Goal: Task Accomplishment & Management: Complete application form

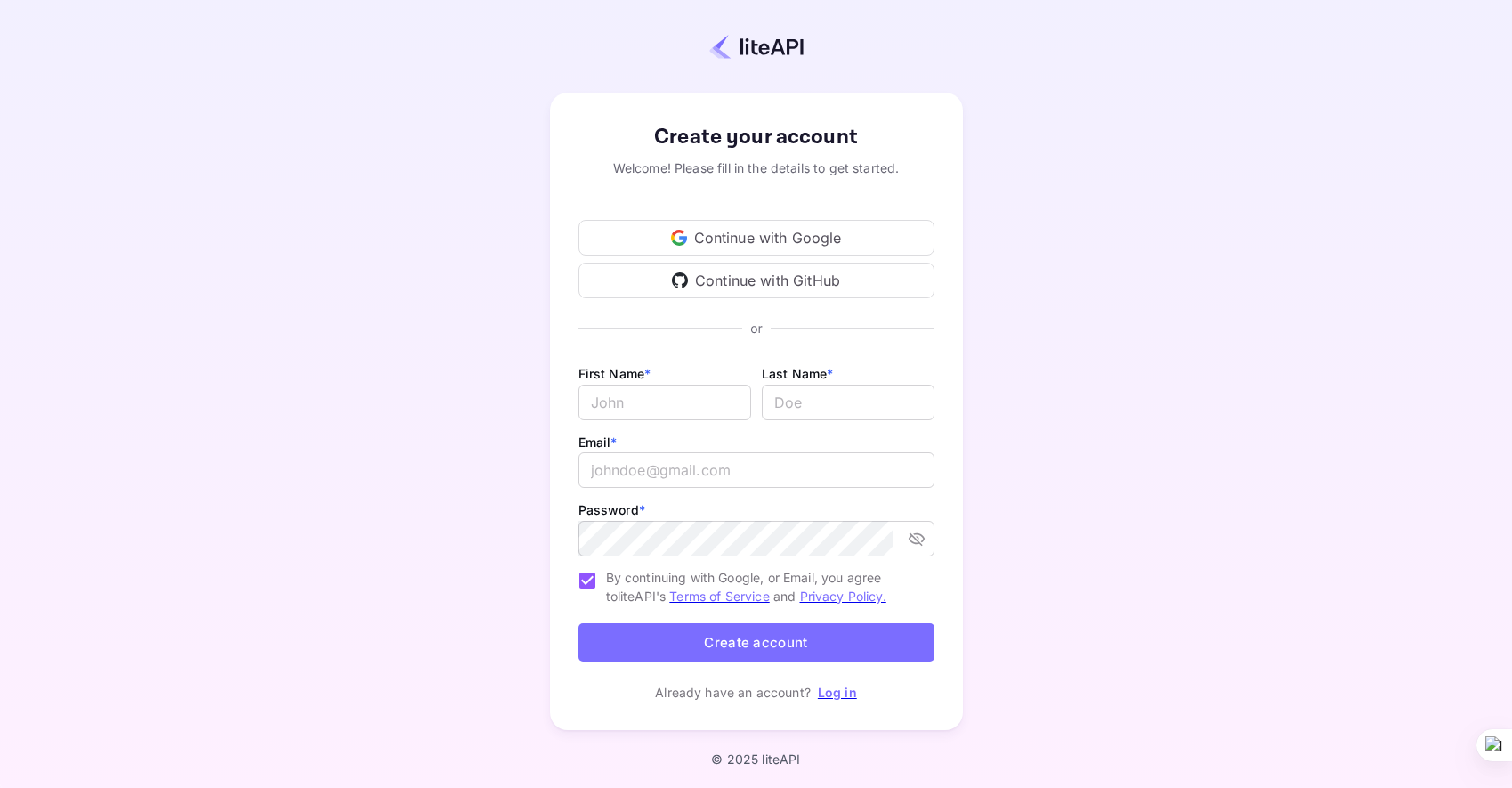
scroll to position [7, 0]
click at [618, 406] on input "Email *" at bounding box center [665, 401] width 173 height 36
type input "[PERSON_NAME]"
click at [893, 412] on input "lastName" at bounding box center [848, 401] width 173 height 36
type input "[PERSON_NAME]"
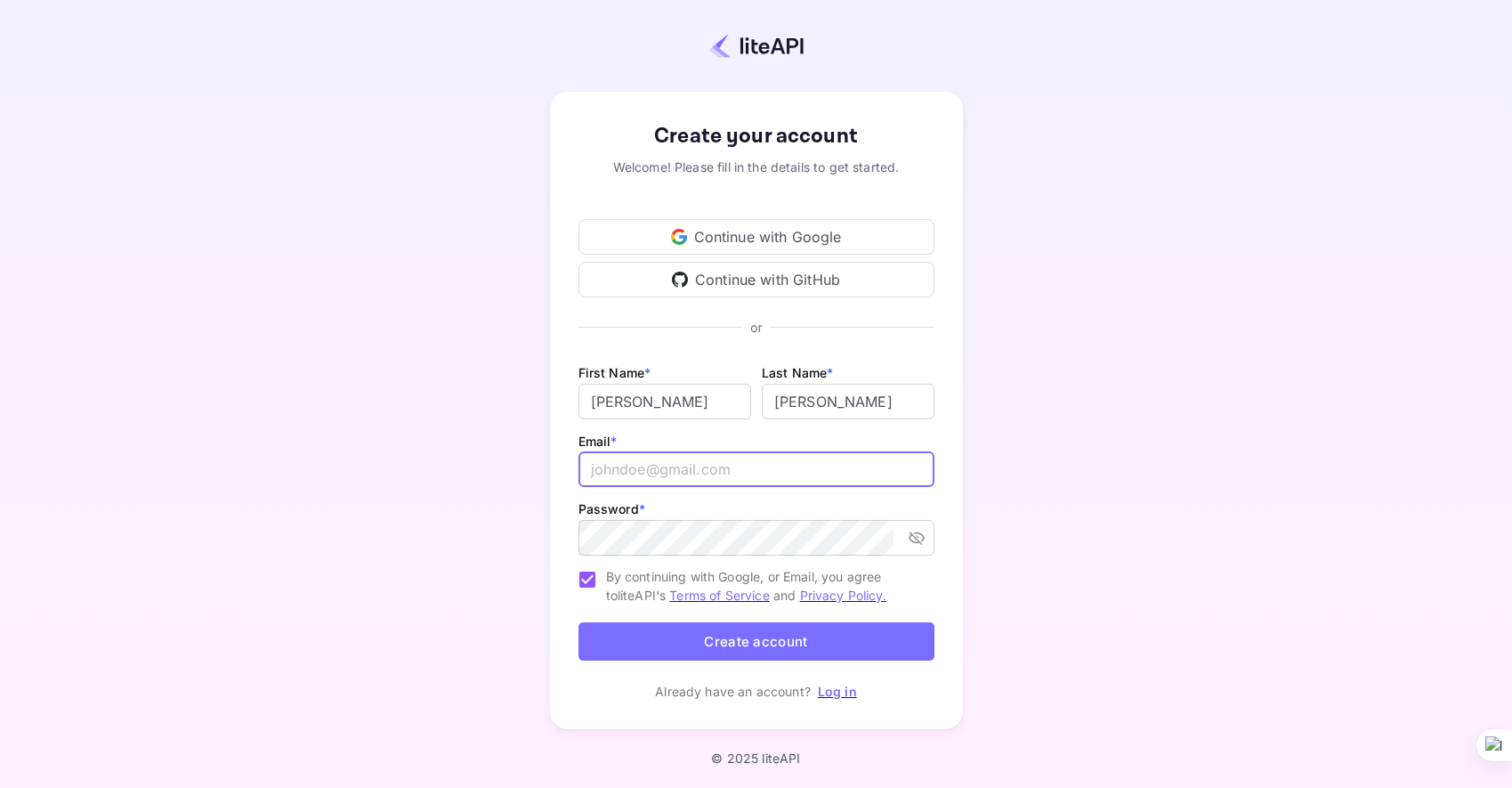
click at [798, 467] on input "email" at bounding box center [756, 469] width 356 height 36
type input "[EMAIL_ADDRESS][DOMAIN_NAME]"
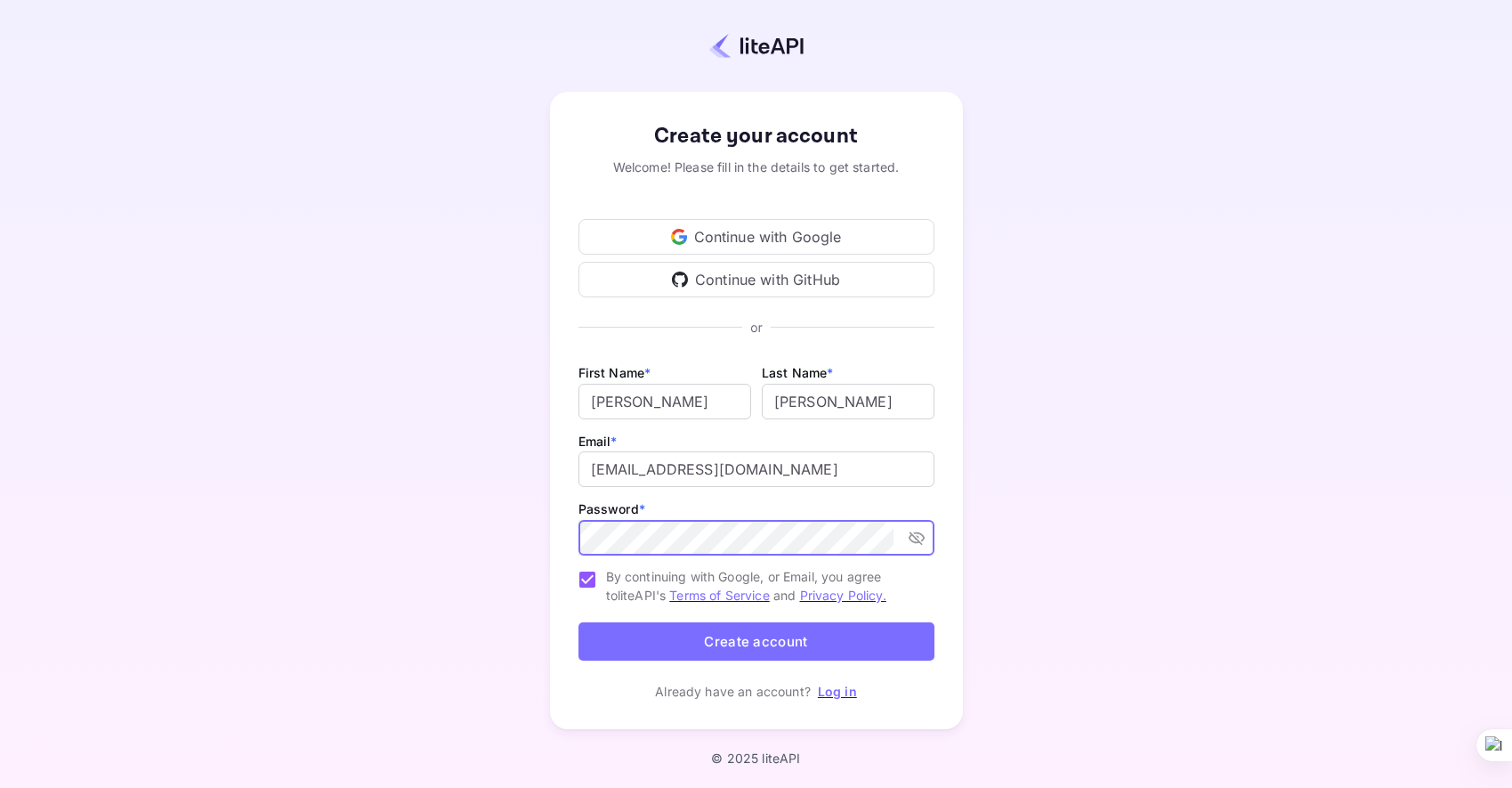
click at [919, 531] on icon "toggle password visibility" at bounding box center [917, 538] width 18 height 18
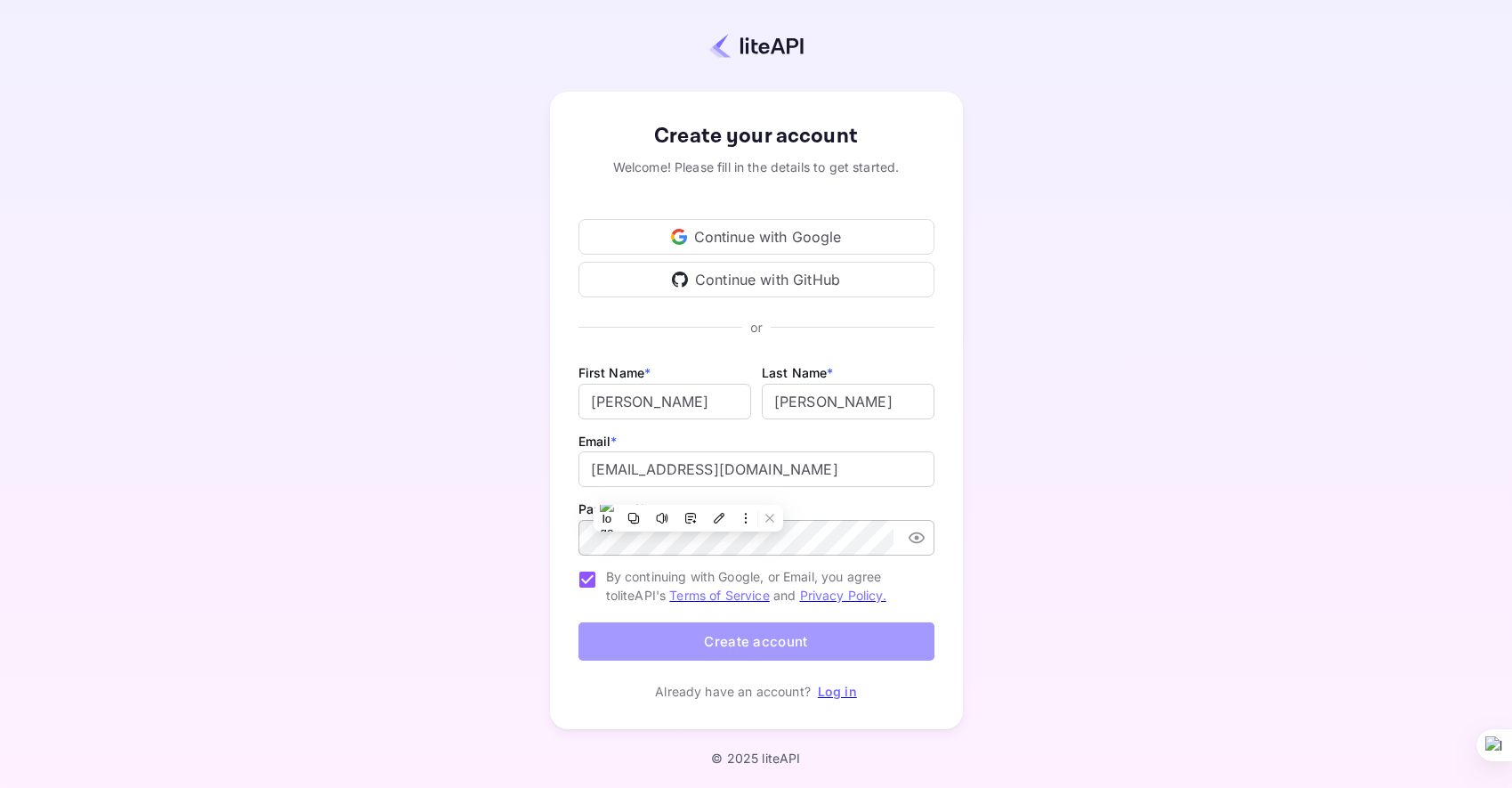
click at [801, 636] on button "Create account" at bounding box center [756, 641] width 356 height 39
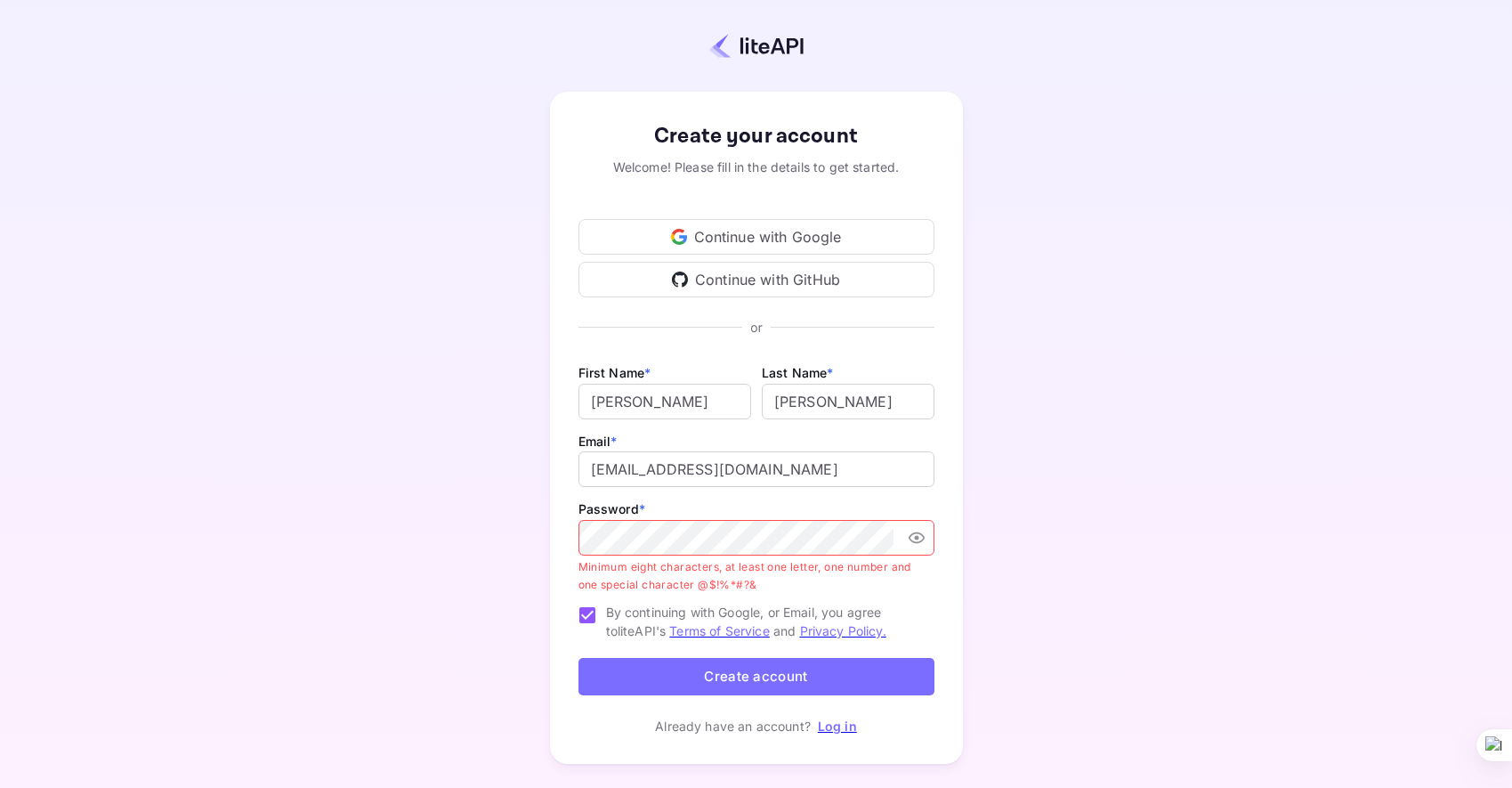
click at [776, 576] on p "Minimum eight characters, at least one letter, one number and one special chara…" at bounding box center [750, 576] width 344 height 36
click at [777, 670] on button "Create account" at bounding box center [756, 677] width 356 height 39
click at [955, 581] on div "Create your account Welcome! Please fill in the details to get started. Continu…" at bounding box center [757, 427] width 413 height 672
click at [751, 672] on button "Create account" at bounding box center [756, 677] width 356 height 39
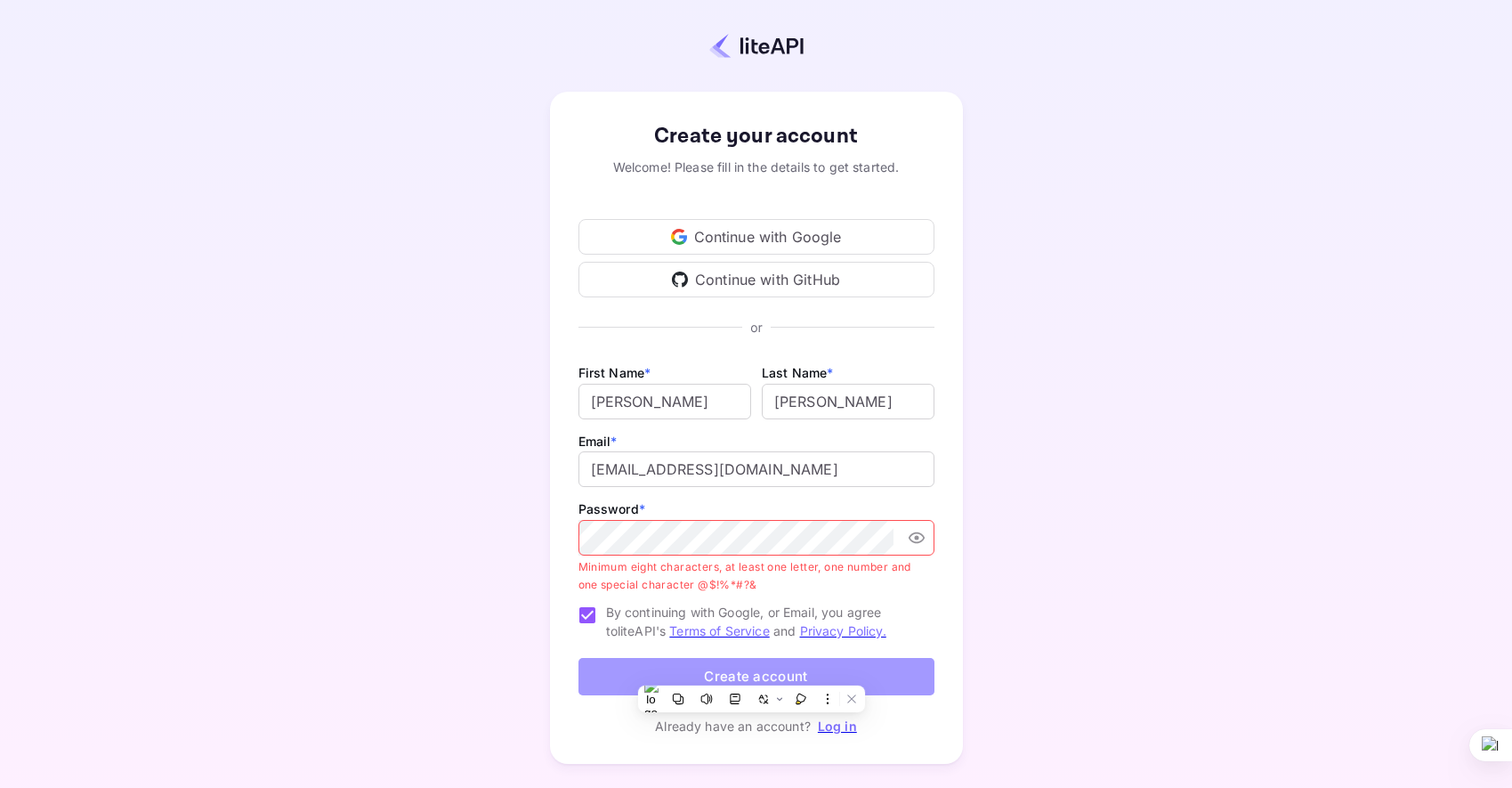
click at [754, 670] on button "Create account" at bounding box center [756, 677] width 356 height 39
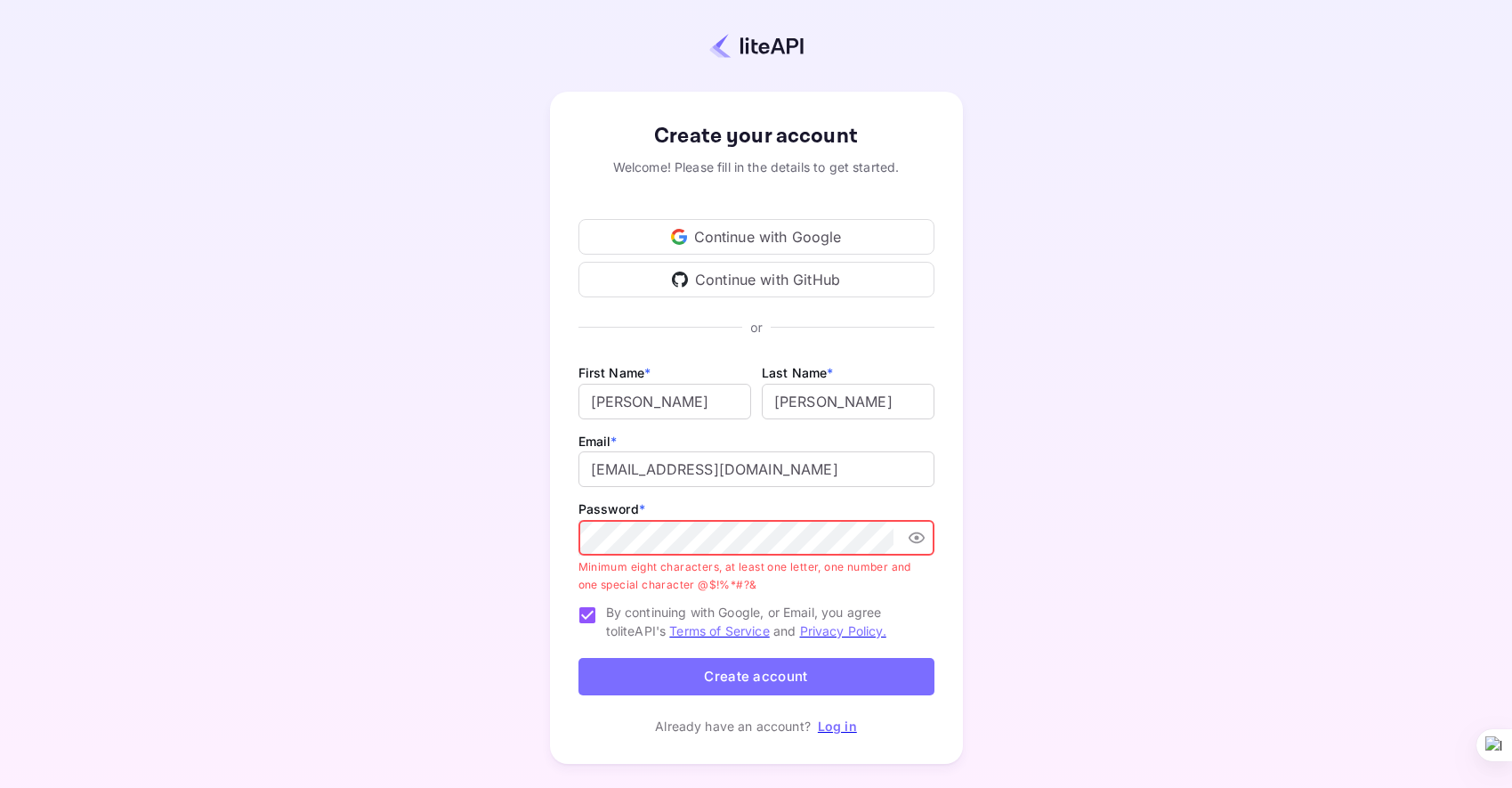
click at [550, 525] on div "Create your account Welcome! Please fill in the details to get started. Continu…" at bounding box center [757, 427] width 413 height 672
click at [788, 667] on button "Create account" at bounding box center [756, 677] width 356 height 39
click at [570, 525] on div "Create your account Welcome! Please fill in the details to get started. Continu…" at bounding box center [757, 427] width 413 height 672
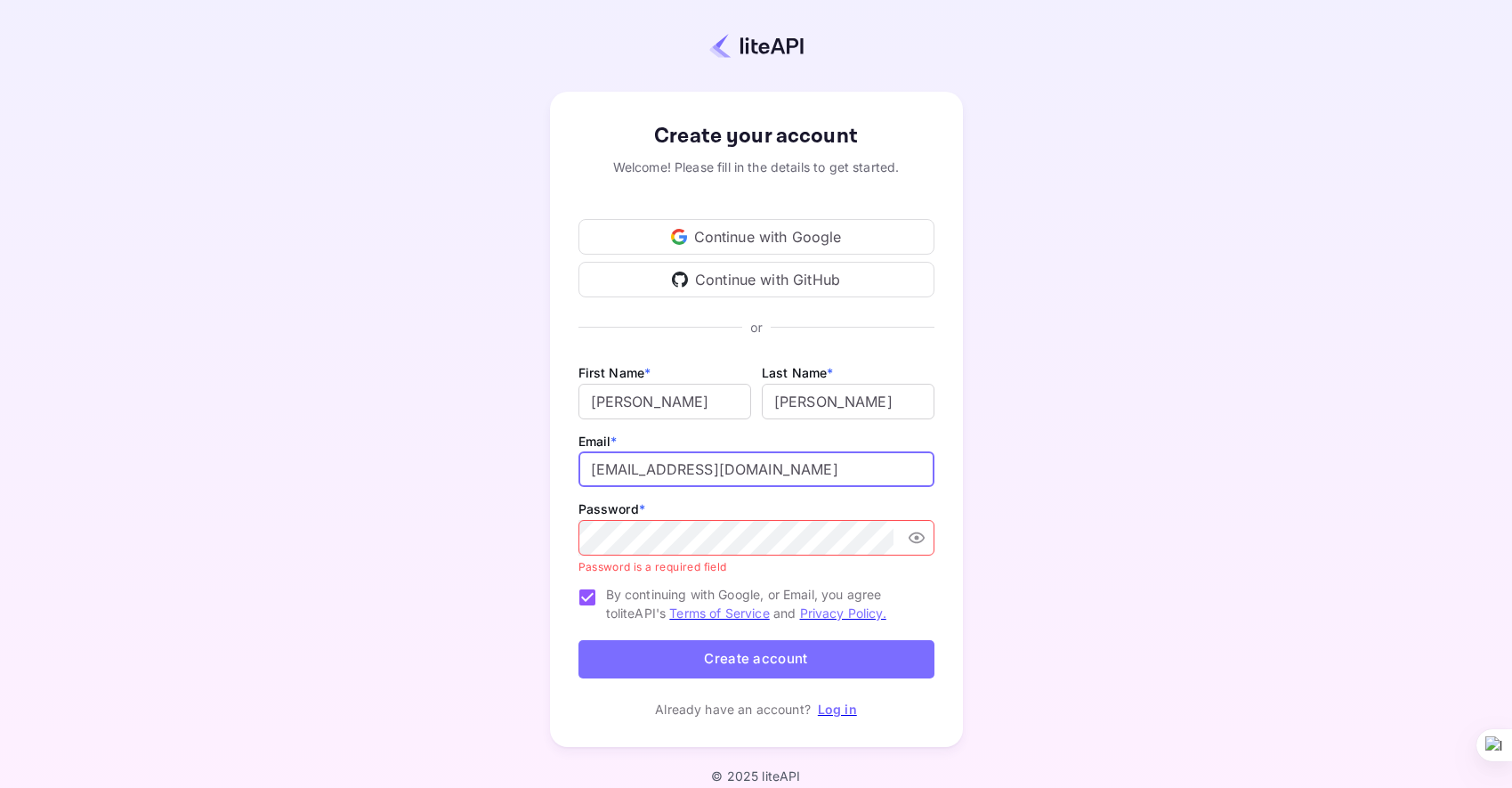
drag, startPoint x: 866, startPoint y: 466, endPoint x: 581, endPoint y: 466, distance: 285.0
click at [581, 466] on input "[EMAIL_ADDRESS][DOMAIN_NAME]" at bounding box center [756, 469] width 356 height 36
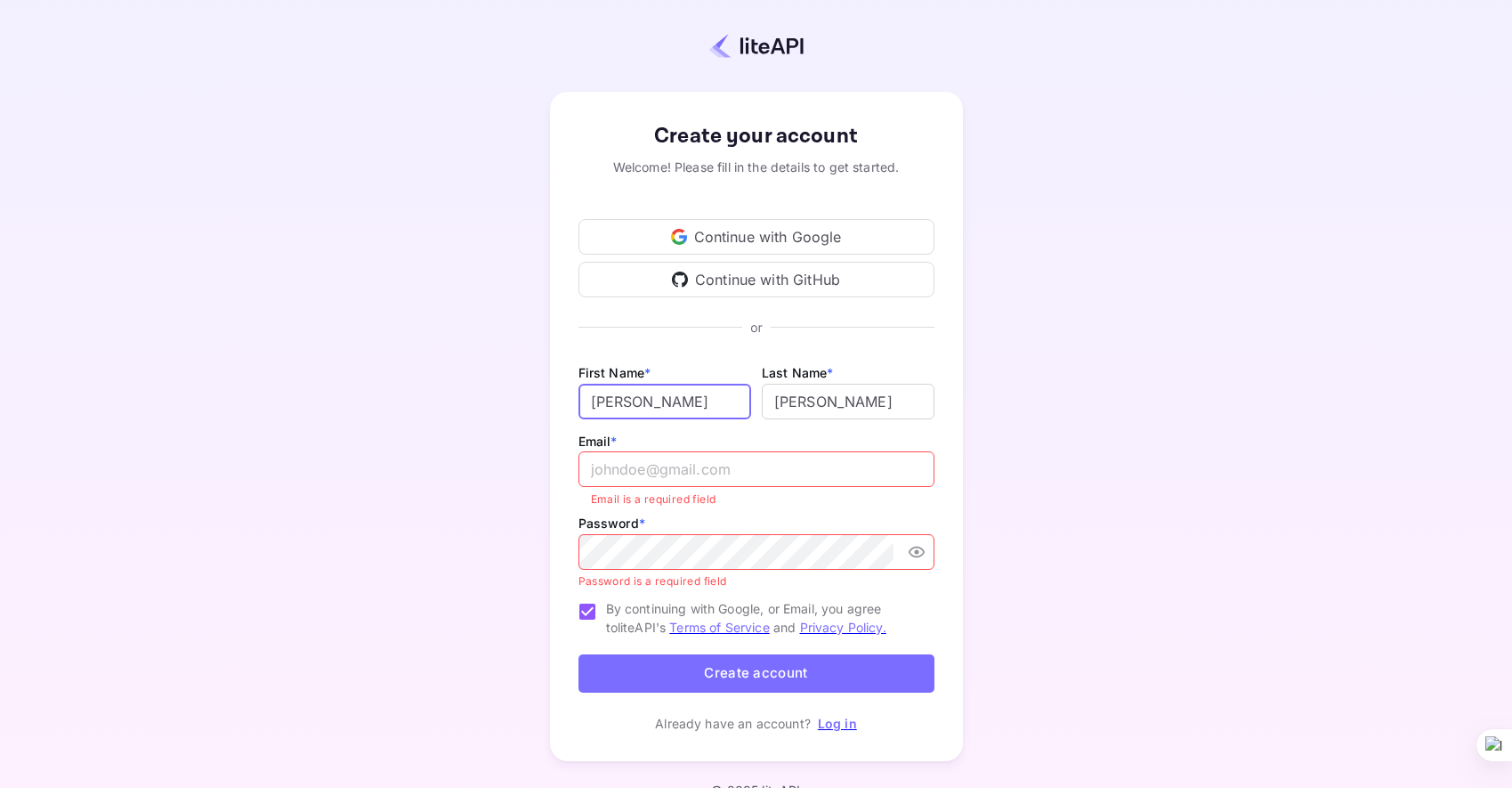
drag, startPoint x: 657, startPoint y: 398, endPoint x: 582, endPoint y: 398, distance: 75.0
click at [582, 397] on input "[PERSON_NAME]" at bounding box center [665, 401] width 173 height 36
drag, startPoint x: 840, startPoint y: 398, endPoint x: 781, endPoint y: 401, distance: 59.1
click at [781, 401] on input "lastName" at bounding box center [848, 401] width 173 height 36
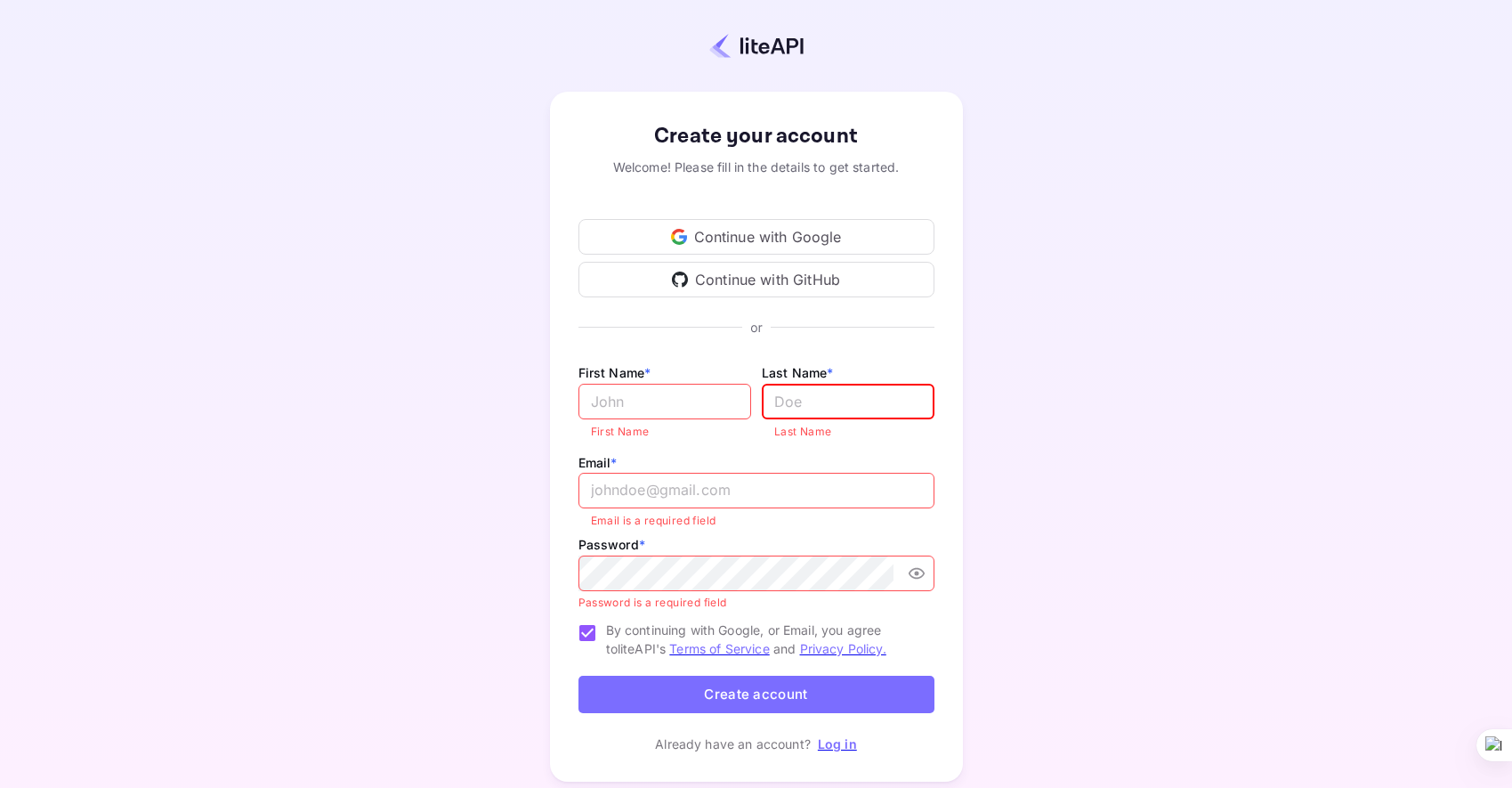
click at [753, 235] on div "Continue with Google" at bounding box center [756, 236] width 356 height 36
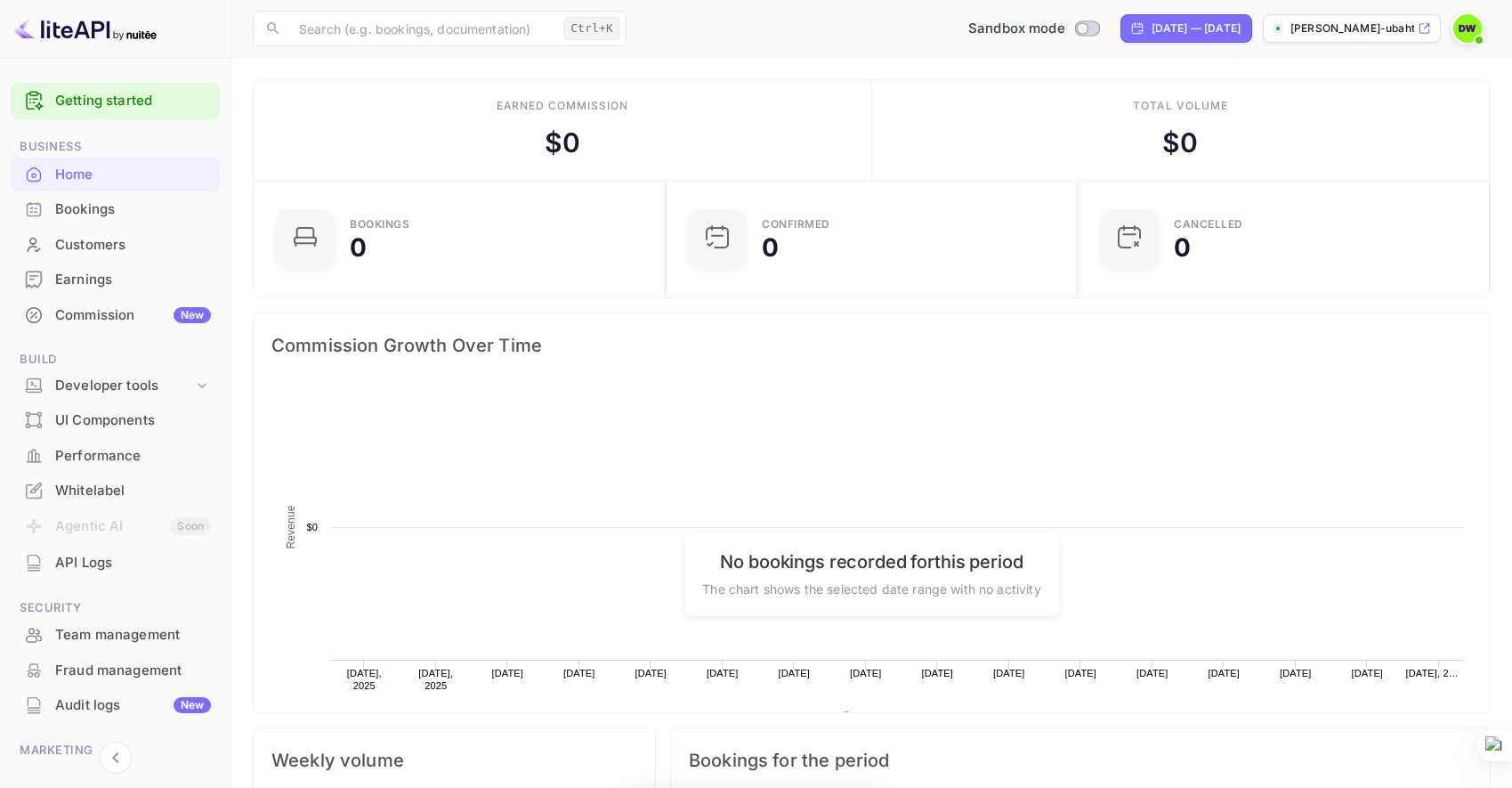
scroll to position [276, 388]
click at [1417, 31] on div "[PERSON_NAME]-ubaht.nuit..." at bounding box center [1351, 28] width 178 height 29
click at [198, 385] on icon at bounding box center [202, 385] width 9 height 5
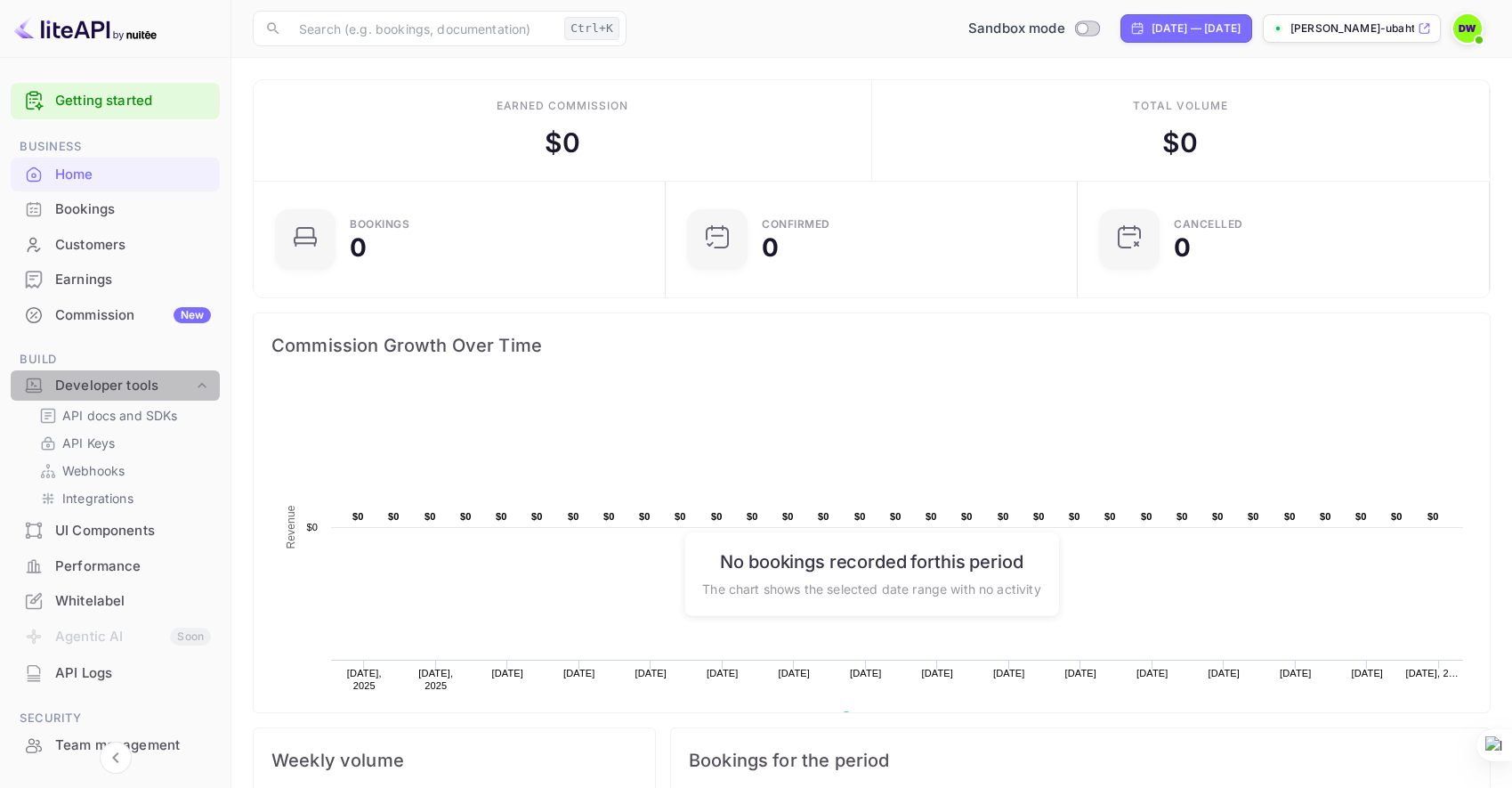
click at [199, 386] on icon at bounding box center [202, 386] width 18 height 18
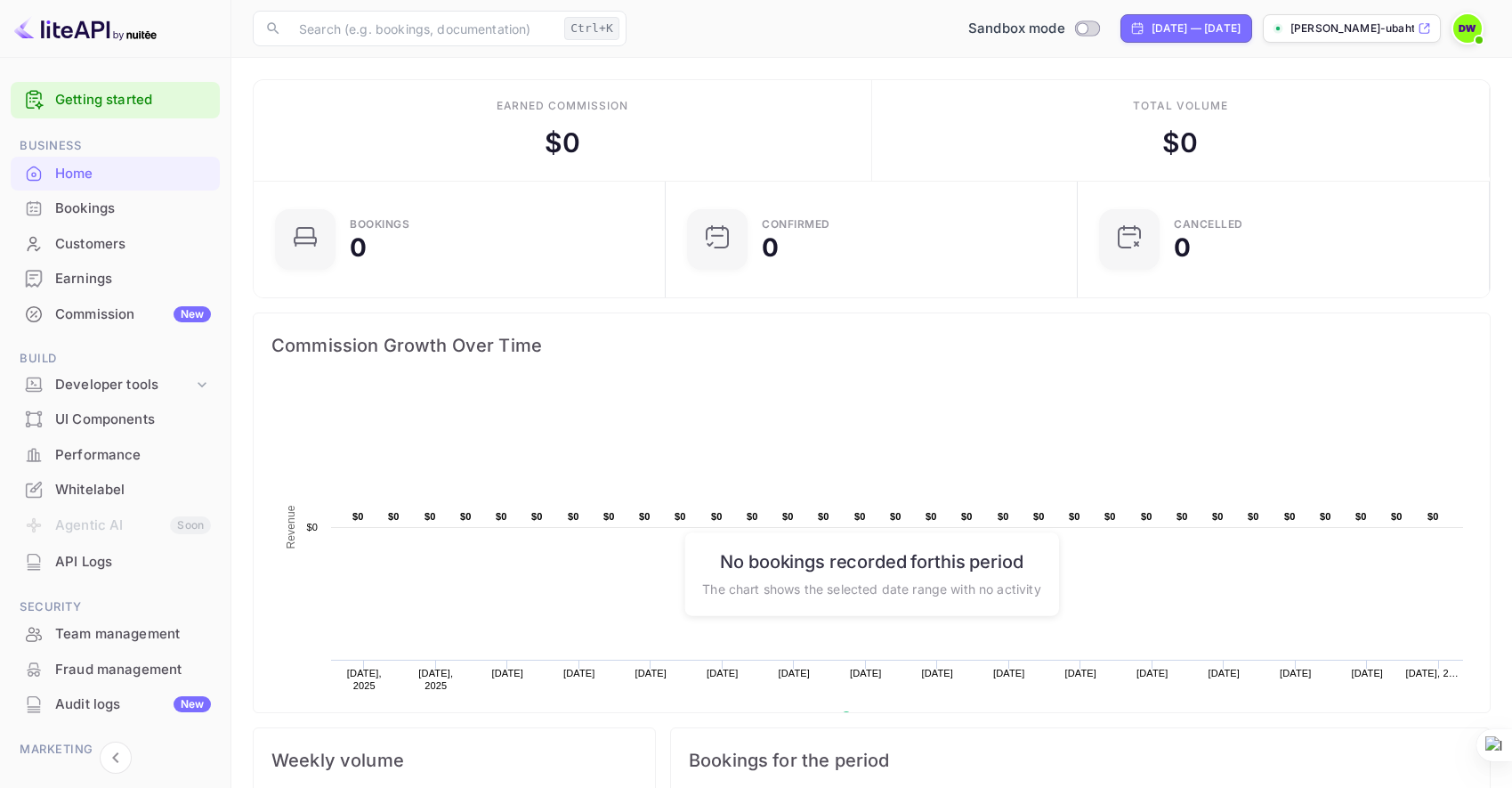
scroll to position [0, 0]
click at [96, 246] on div "Customers" at bounding box center [133, 244] width 156 height 21
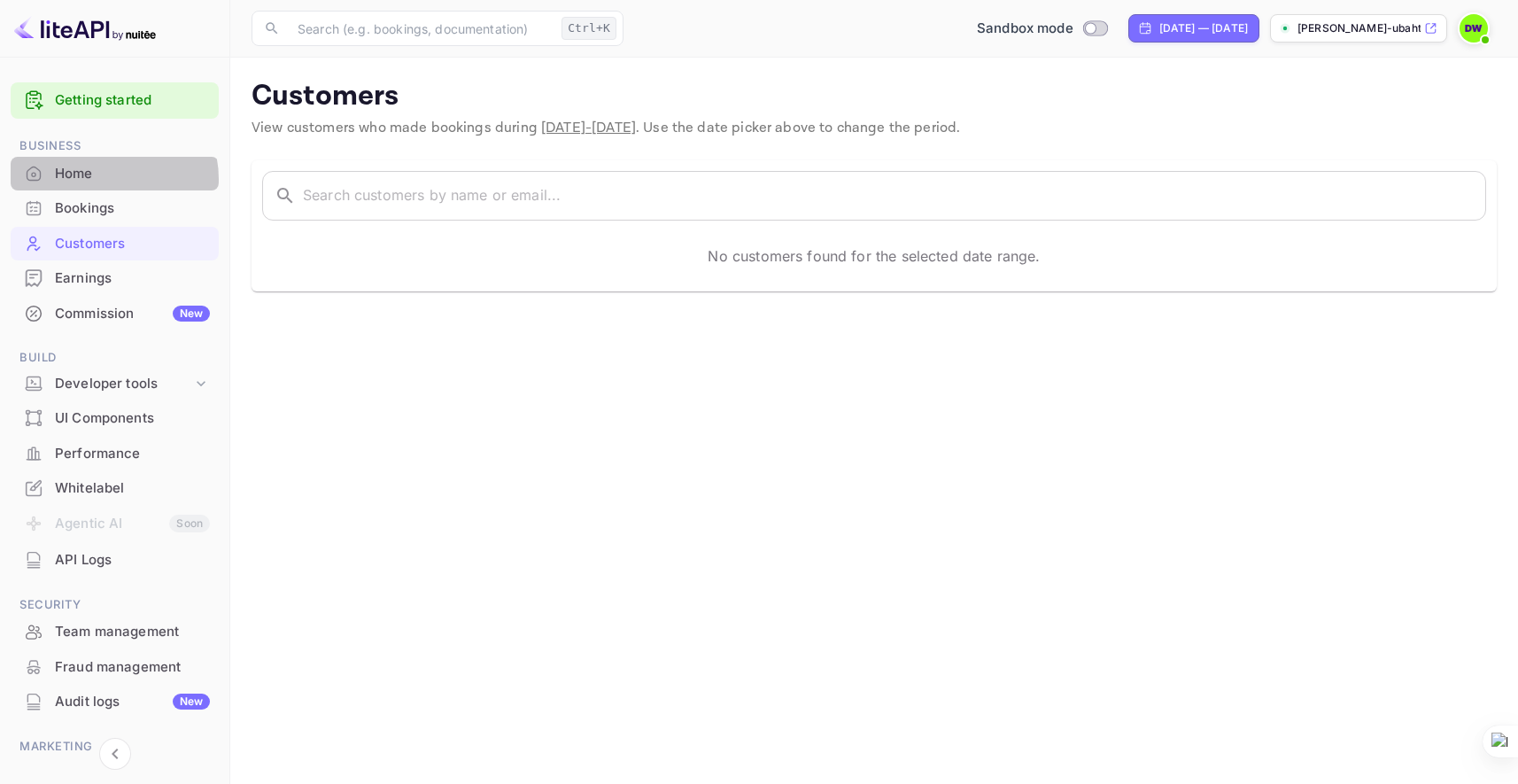
click at [101, 179] on div "Home" at bounding box center [133, 174] width 155 height 21
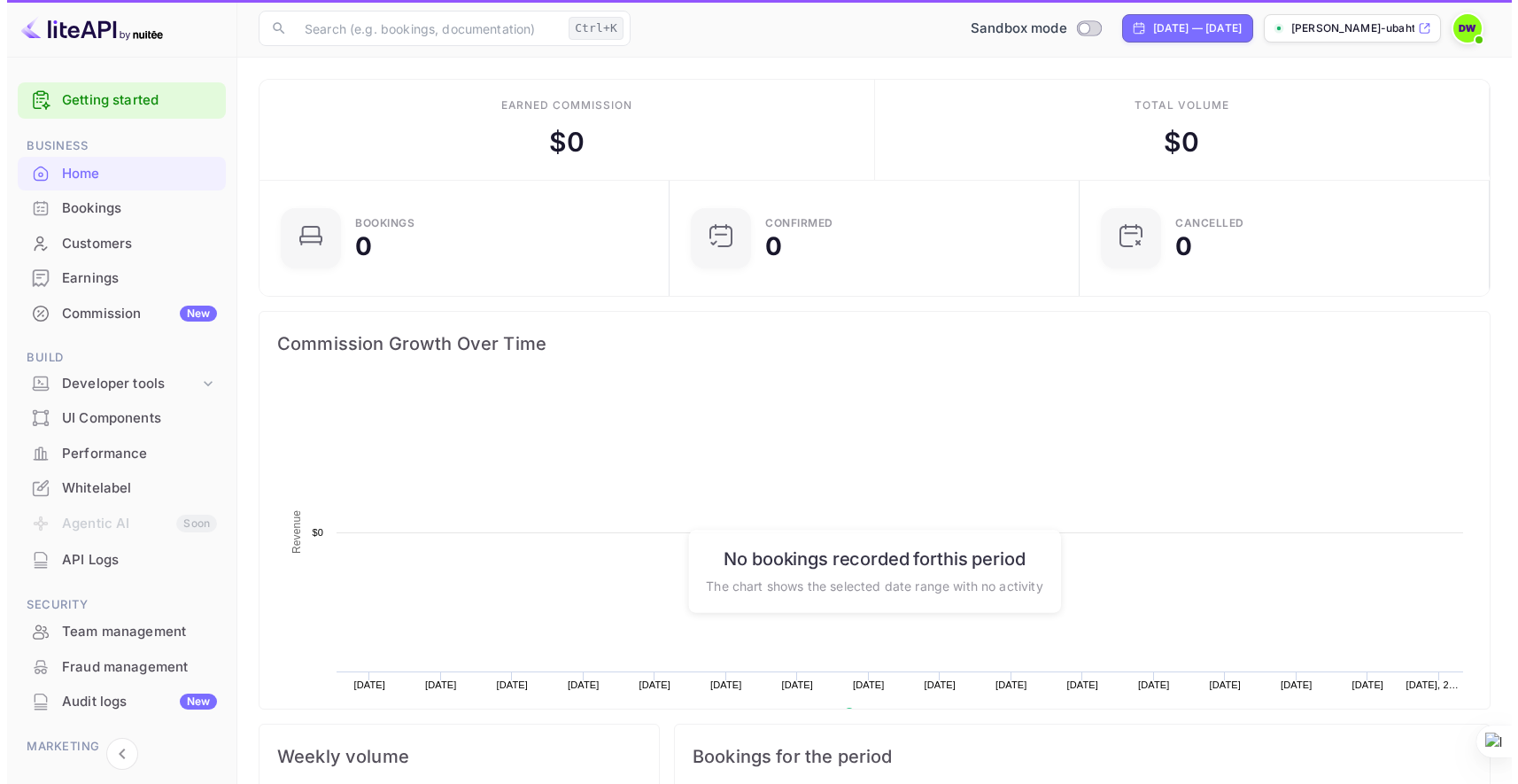
scroll to position [275, 387]
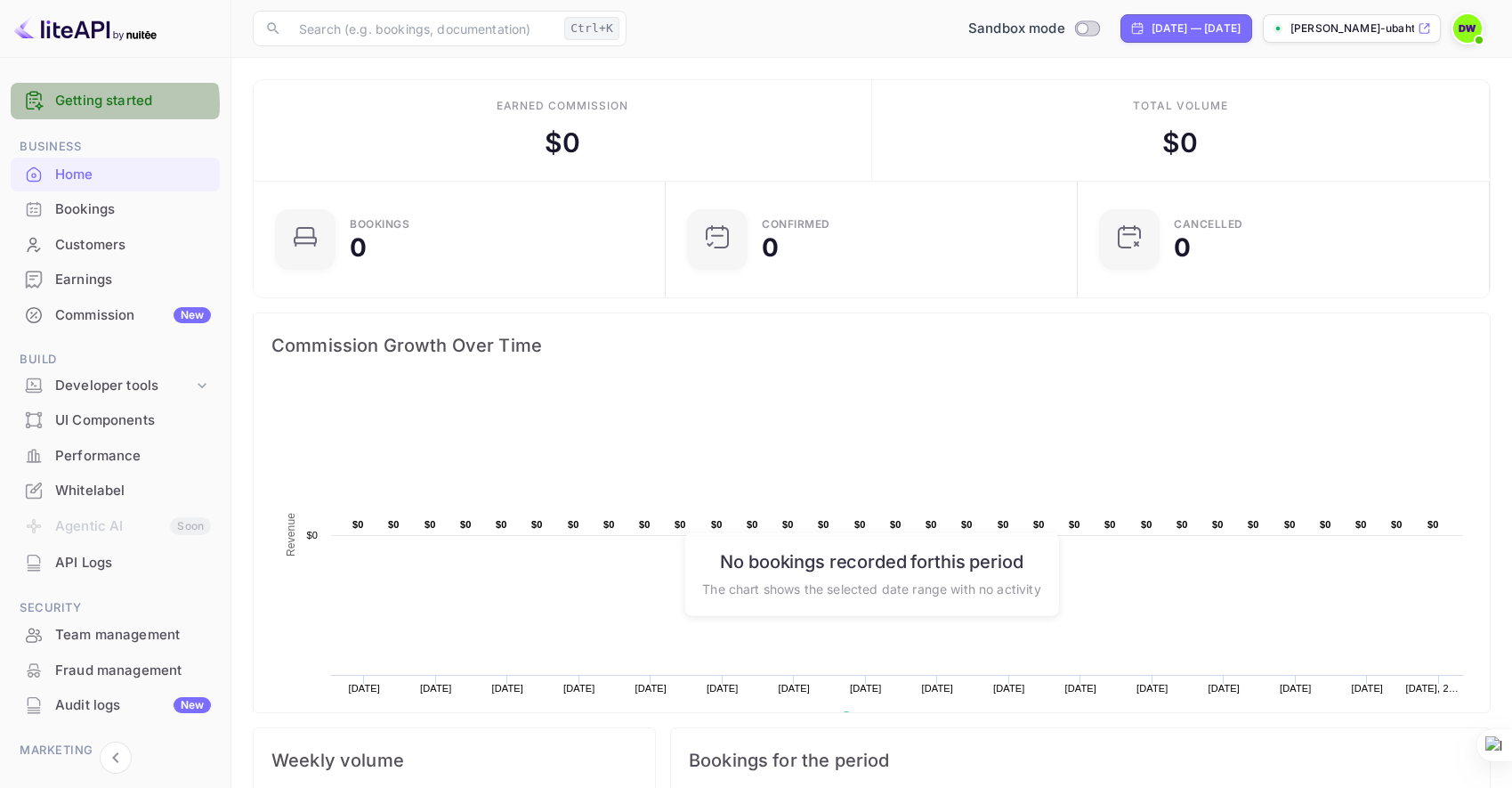
click at [110, 104] on link "Getting started" at bounding box center [133, 100] width 156 height 21
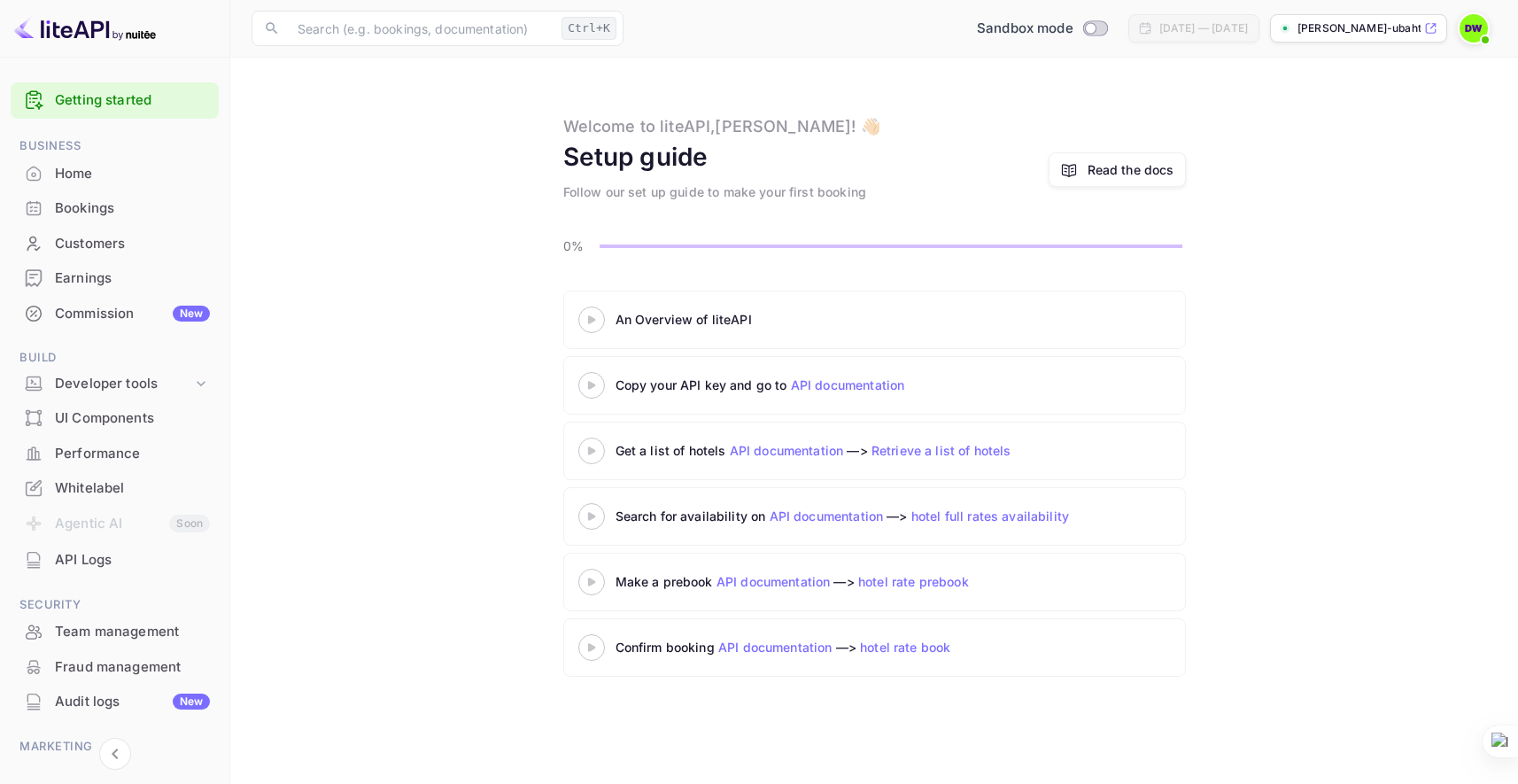
click at [1086, 177] on link "Read the docs" at bounding box center [1117, 169] width 137 height 35
